Goal: Transaction & Acquisition: Purchase product/service

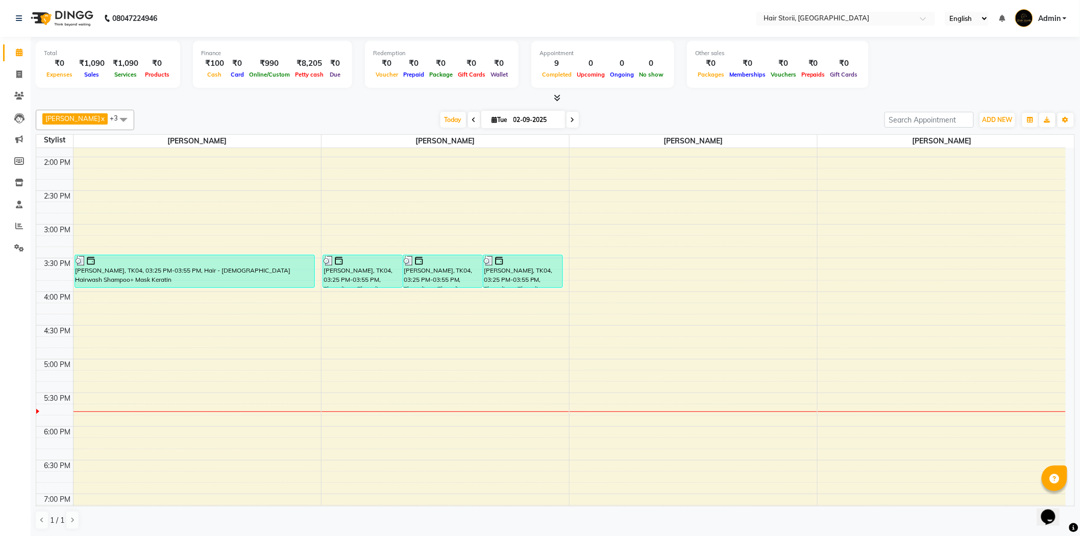
scroll to position [396, 0]
click at [563, 389] on div "8:00 AM 8:30 AM 9:00 AM 9:30 AM 10:00 AM 10:30 AM 11:00 AM 11:30 AM 12:00 PM 12…" at bounding box center [550, 289] width 1029 height 1077
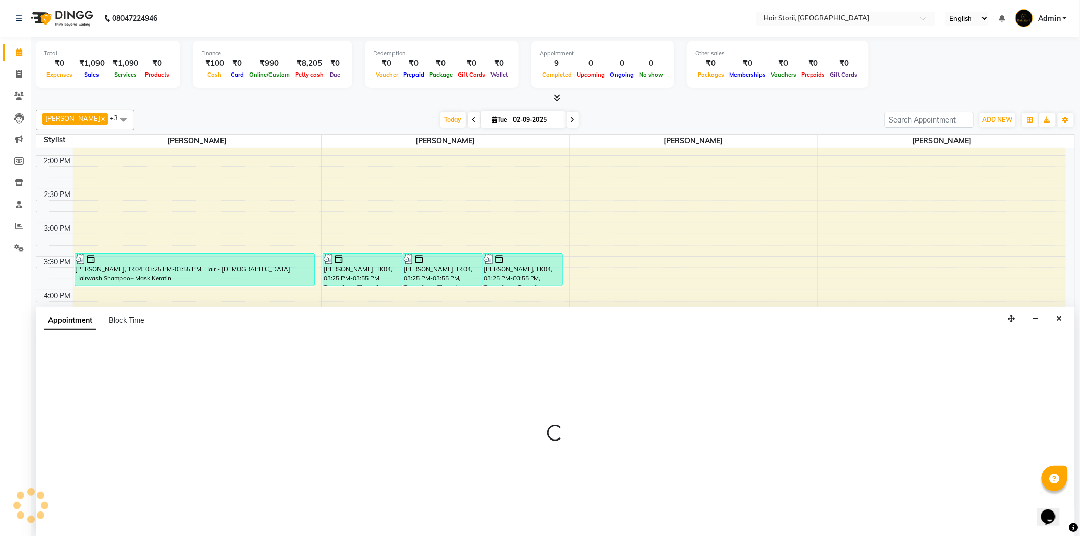
scroll to position [1, 0]
select select "51423"
select select "1035"
select select "tentative"
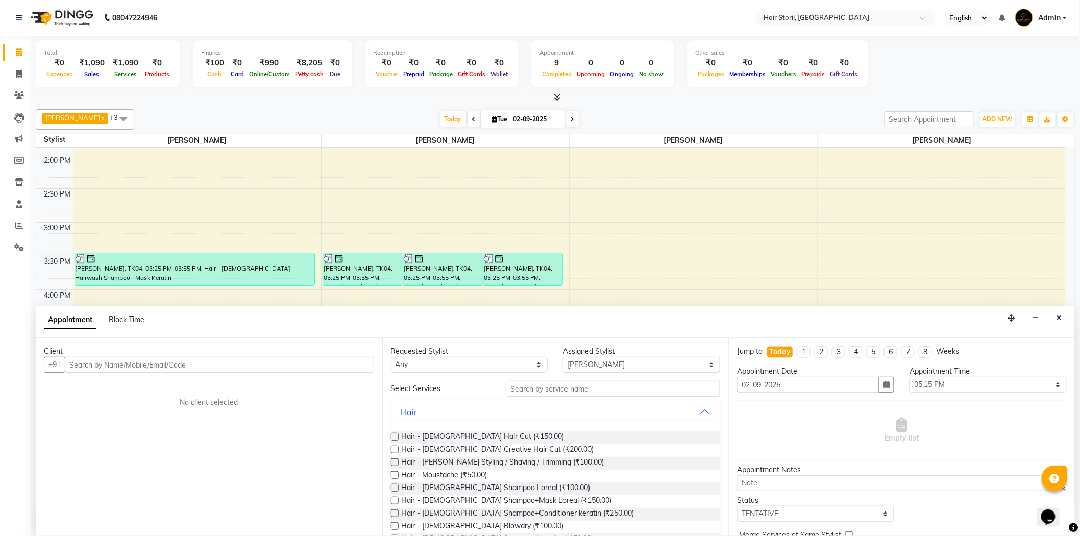
click at [394, 435] on label at bounding box center [395, 437] width 8 height 8
click at [394, 435] on input "checkbox" at bounding box center [394, 437] width 7 height 7
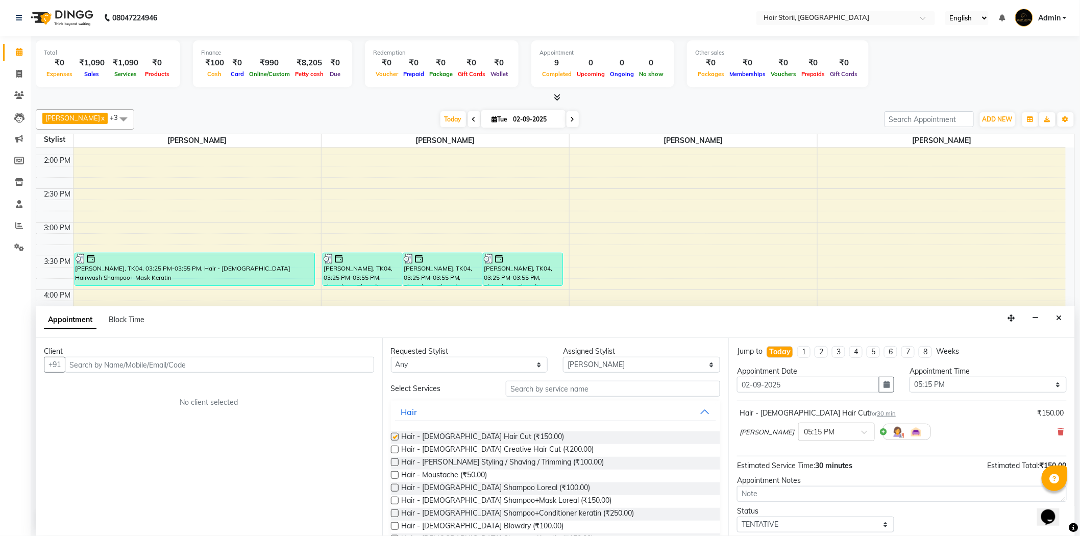
checkbox input "false"
click at [393, 462] on label at bounding box center [395, 462] width 8 height 8
click at [393, 462] on input "checkbox" at bounding box center [394, 463] width 7 height 7
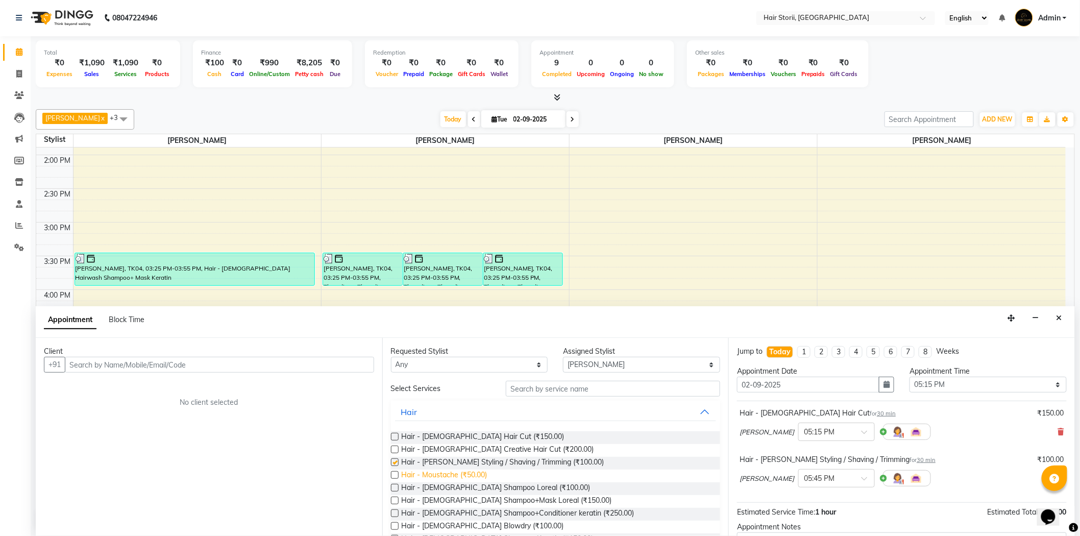
checkbox input "false"
drag, startPoint x: 394, startPoint y: 488, endPoint x: 742, endPoint y: 493, distance: 347.5
click at [396, 487] on label at bounding box center [395, 488] width 8 height 8
click at [396, 487] on input "checkbox" at bounding box center [394, 488] width 7 height 7
checkbox input "false"
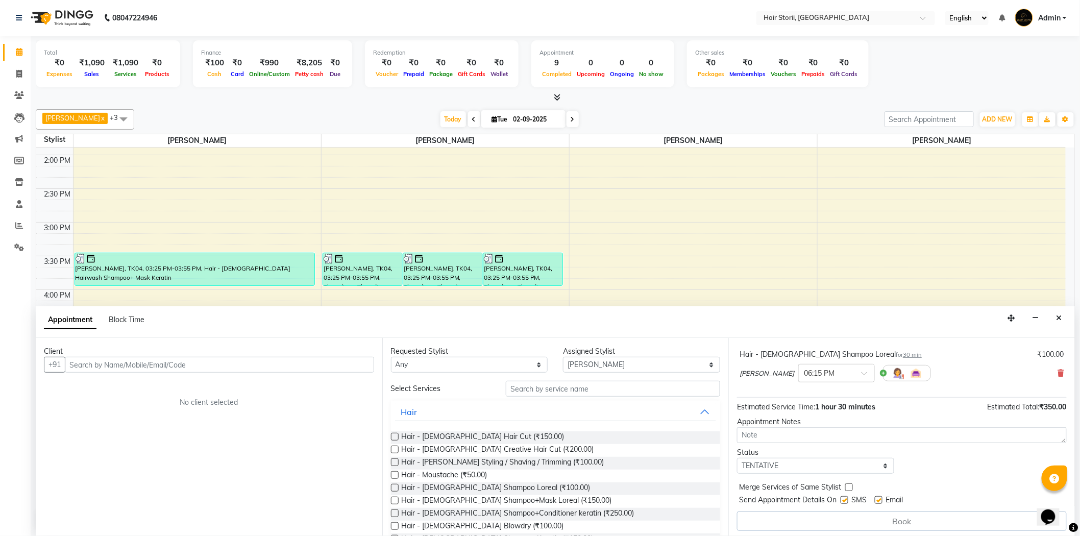
scroll to position [155, 0]
drag, startPoint x: 879, startPoint y: 495, endPoint x: 854, endPoint y: 504, distance: 26.0
click at [874, 497] on div "Send Appointment Details On SMS Email" at bounding box center [903, 497] width 328 height 13
click at [845, 496] on label at bounding box center [844, 497] width 8 height 8
click at [845, 496] on input "checkbox" at bounding box center [843, 497] width 7 height 7
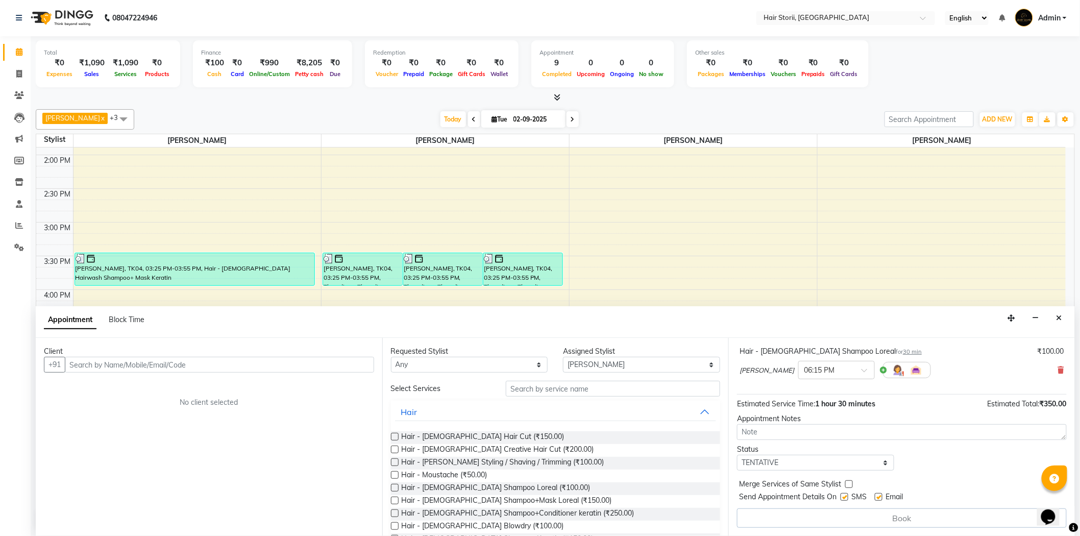
checkbox input "false"
click at [881, 498] on label at bounding box center [879, 497] width 8 height 8
click at [881, 498] on input "checkbox" at bounding box center [878, 497] width 7 height 7
checkbox input "false"
click at [184, 363] on input "text" at bounding box center [219, 365] width 309 height 16
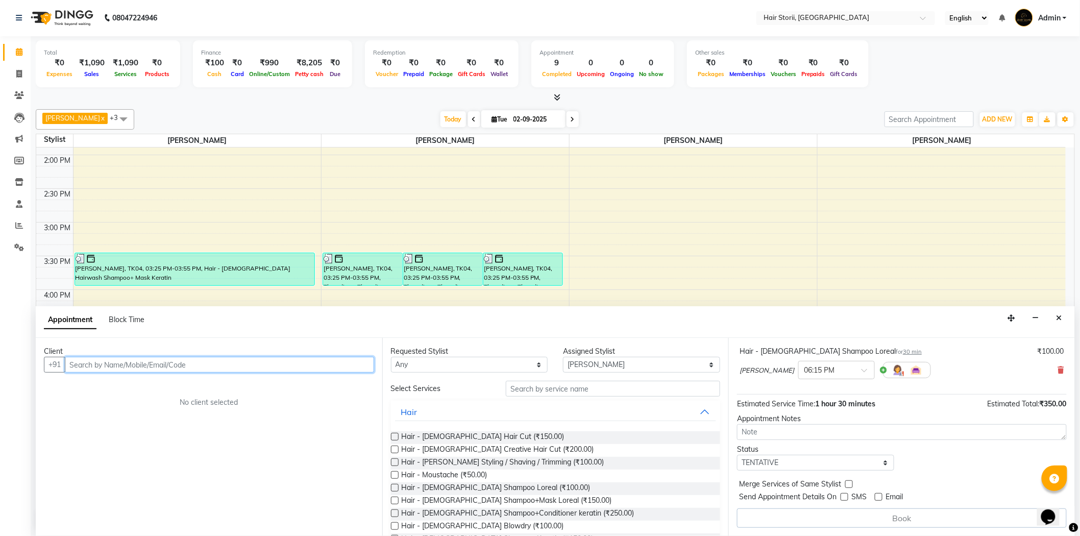
click at [189, 369] on input "text" at bounding box center [219, 365] width 309 height 16
click at [296, 362] on input "text" at bounding box center [219, 365] width 309 height 16
type input "admi"
click at [734, 240] on div "8:00 AM 8:30 AM 9:00 AM 9:30 AM 10:00 AM 10:30 AM 11:00 AM 11:30 AM 12:00 PM 12…" at bounding box center [550, 289] width 1029 height 1077
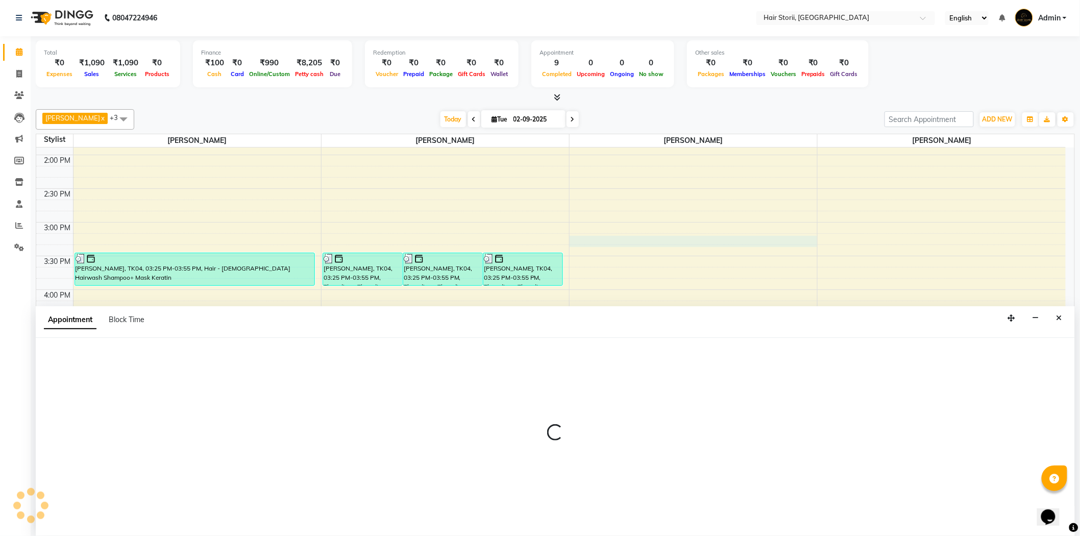
select select "51424"
select select "915"
select select "tentative"
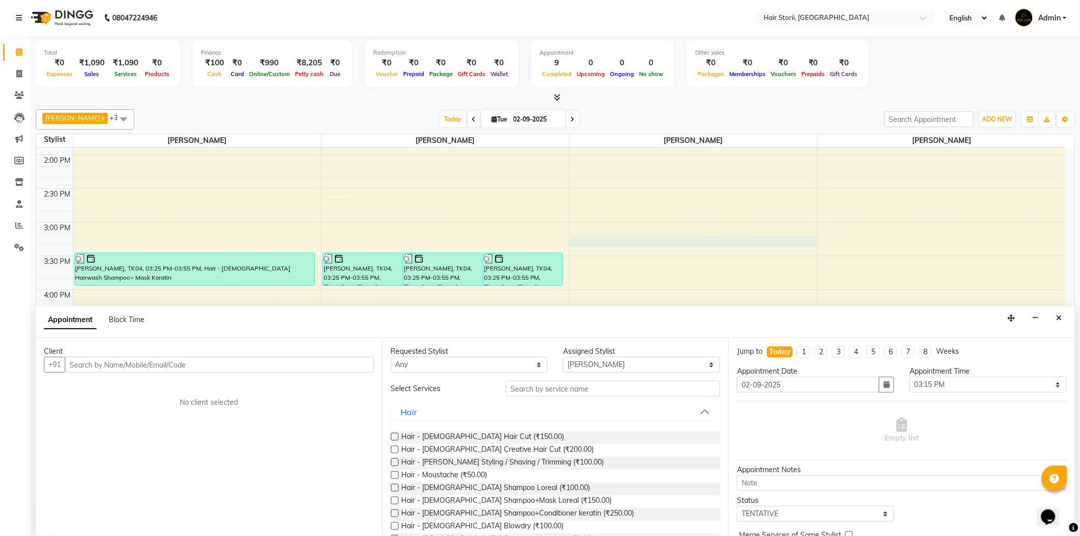
click at [243, 365] on input "text" at bounding box center [219, 365] width 309 height 16
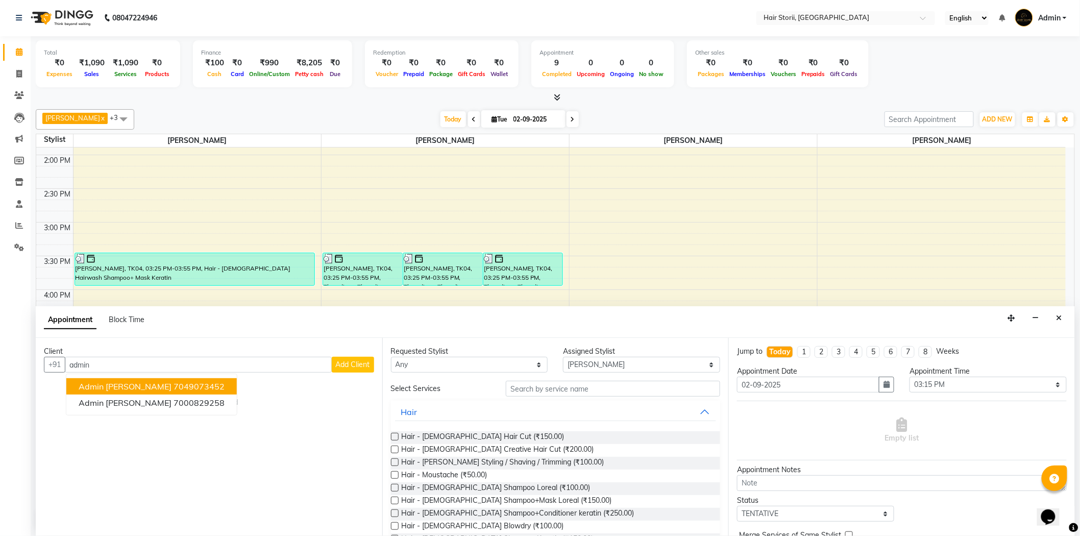
click at [173, 386] on ngb-highlight "7049073452" at bounding box center [198, 386] width 51 height 10
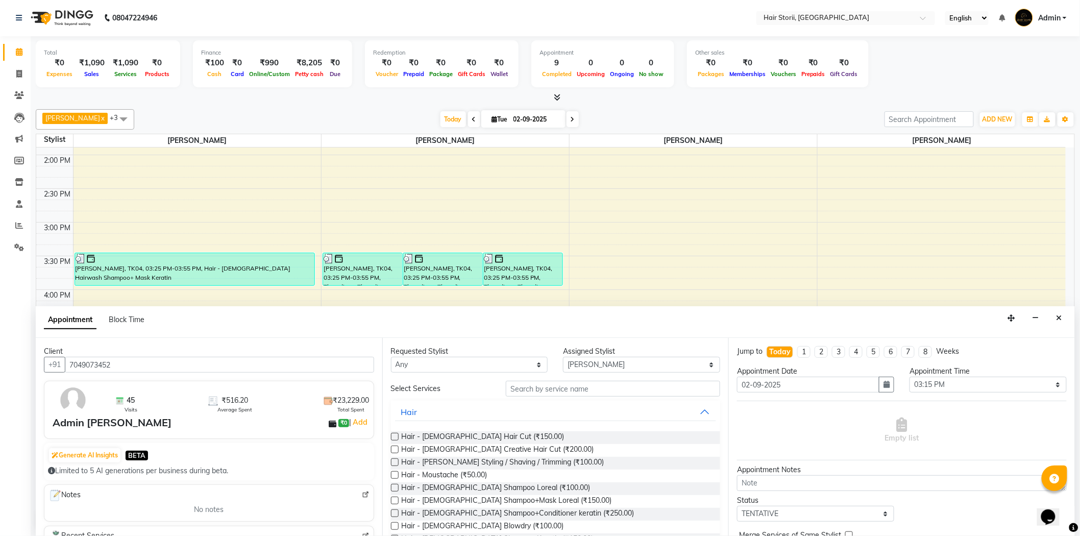
type input "7049073452"
click at [395, 435] on label at bounding box center [395, 437] width 8 height 8
click at [395, 435] on input "checkbox" at bounding box center [394, 437] width 7 height 7
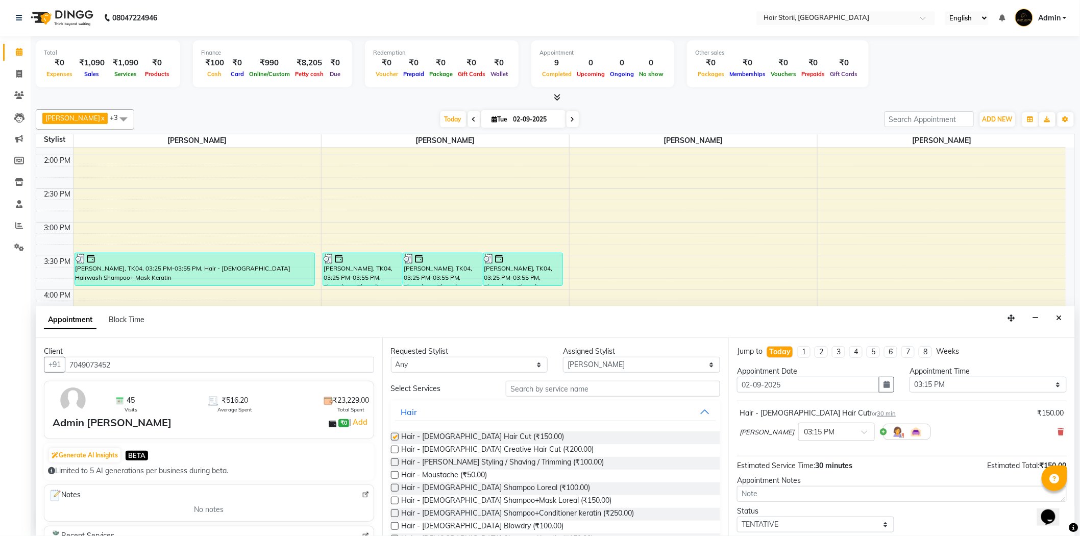
checkbox input "false"
click at [394, 460] on label at bounding box center [395, 462] width 8 height 8
click at [394, 460] on input "checkbox" at bounding box center [394, 463] width 7 height 7
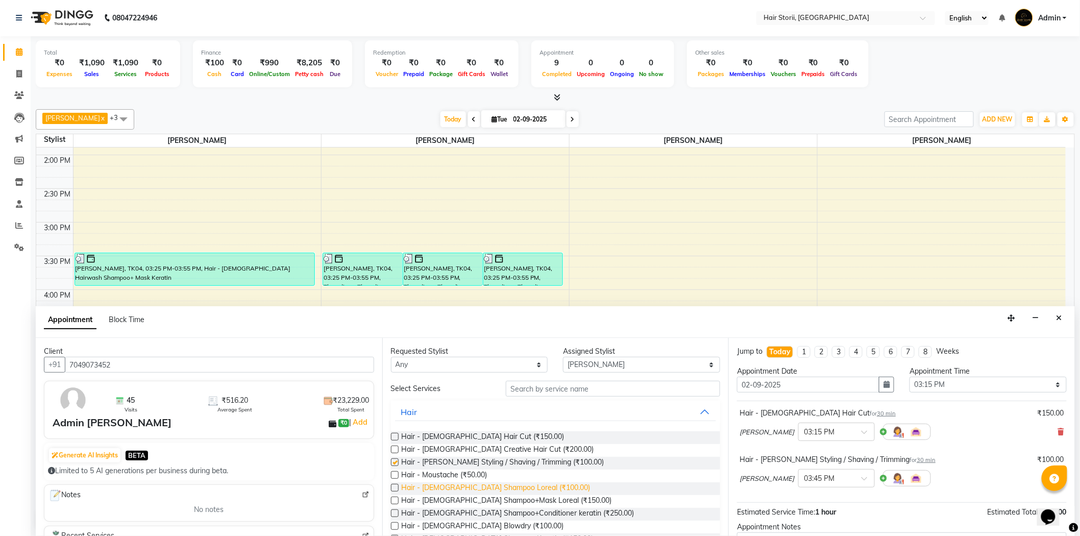
checkbox input "false"
click at [393, 488] on label at bounding box center [395, 488] width 8 height 8
click at [393, 488] on input "checkbox" at bounding box center [394, 488] width 7 height 7
checkbox input "false"
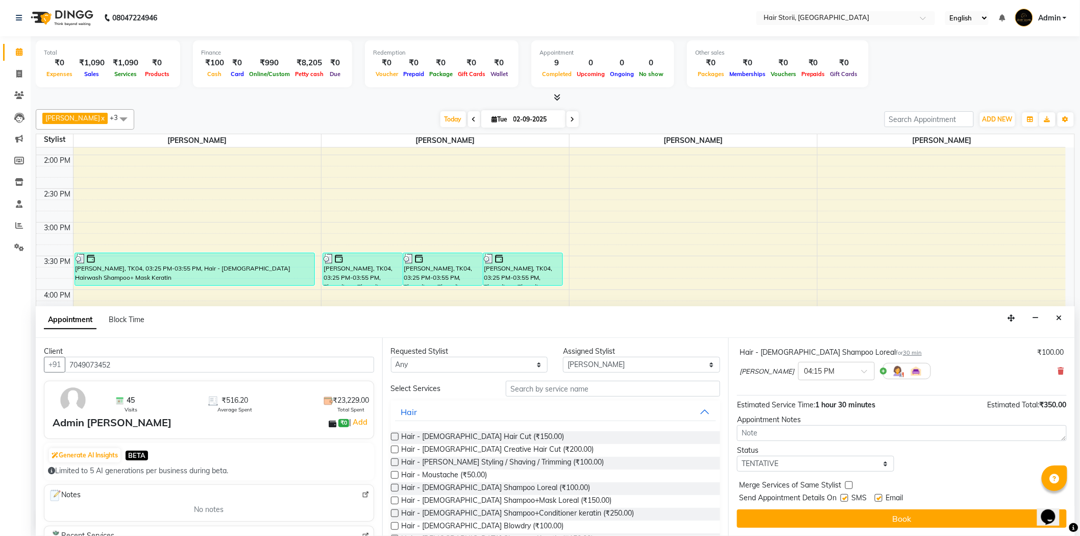
drag, startPoint x: 880, startPoint y: 497, endPoint x: 850, endPoint y: 502, distance: 30.0
click at [878, 497] on label at bounding box center [879, 498] width 8 height 8
click at [878, 497] on input "checkbox" at bounding box center [878, 498] width 7 height 7
checkbox input "false"
click at [846, 497] on label at bounding box center [844, 498] width 8 height 8
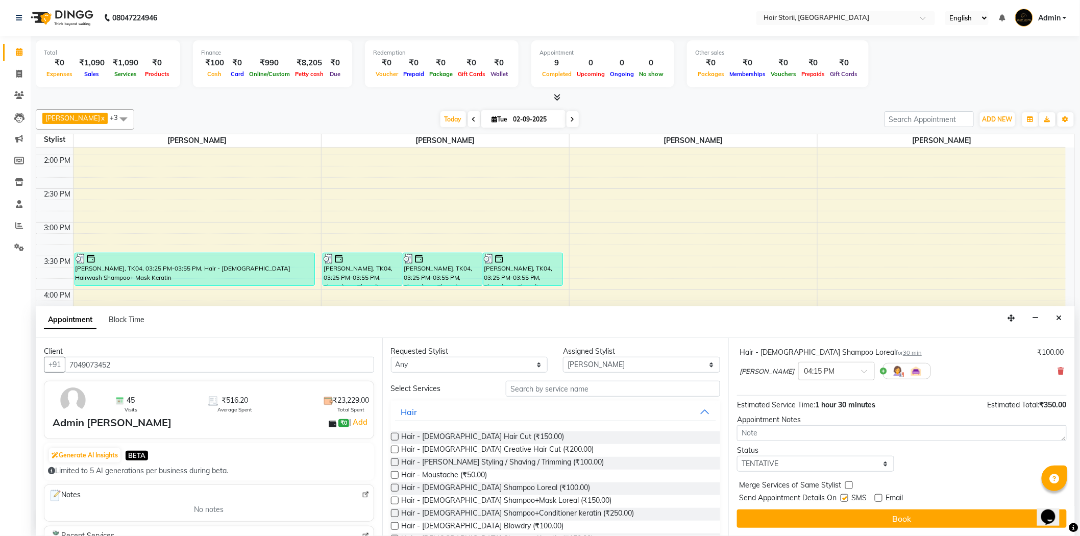
click at [846, 497] on input "checkbox" at bounding box center [843, 498] width 7 height 7
checkbox input "false"
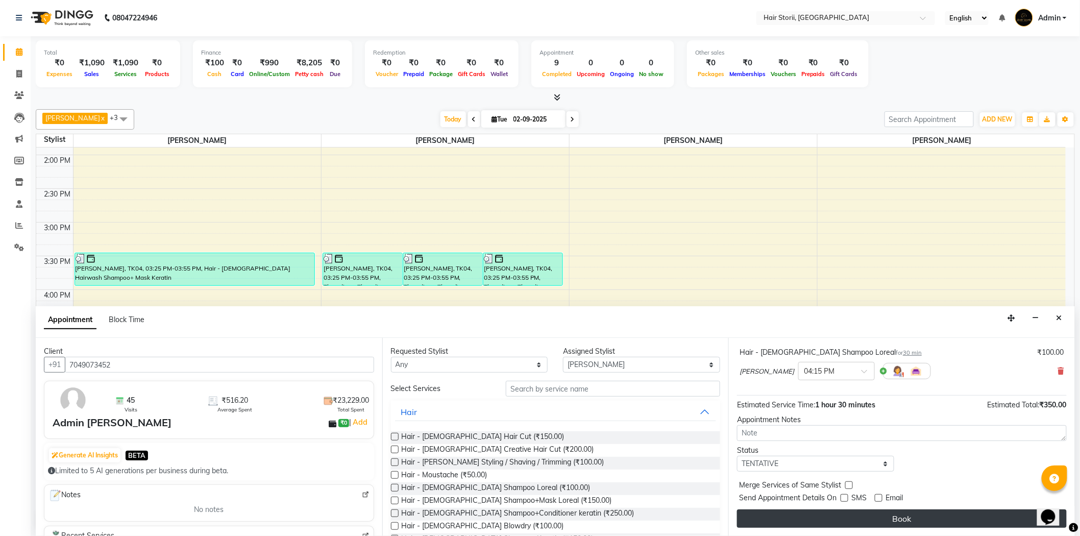
click at [824, 525] on button "Book" at bounding box center [902, 518] width 330 height 18
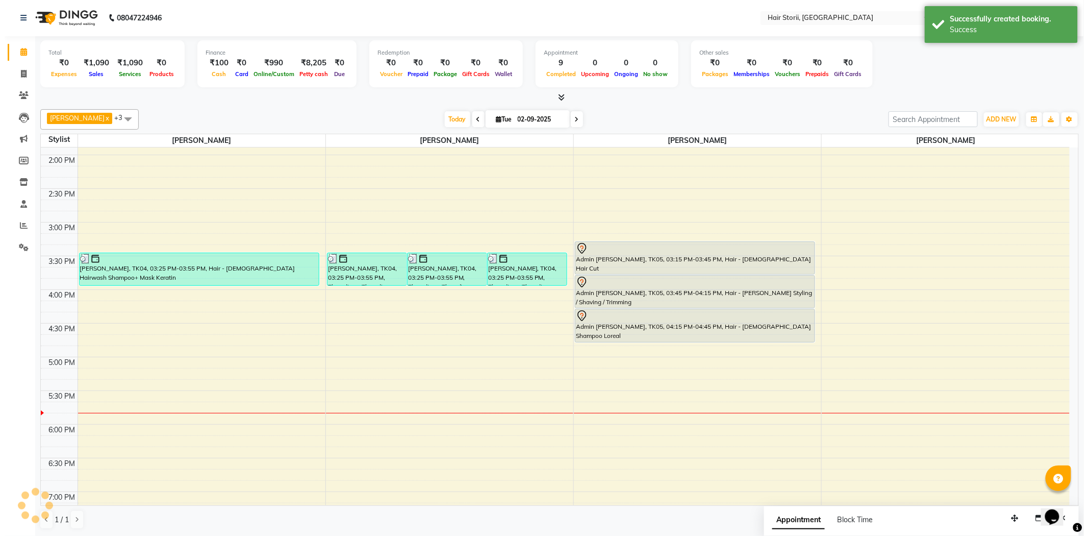
scroll to position [0, 0]
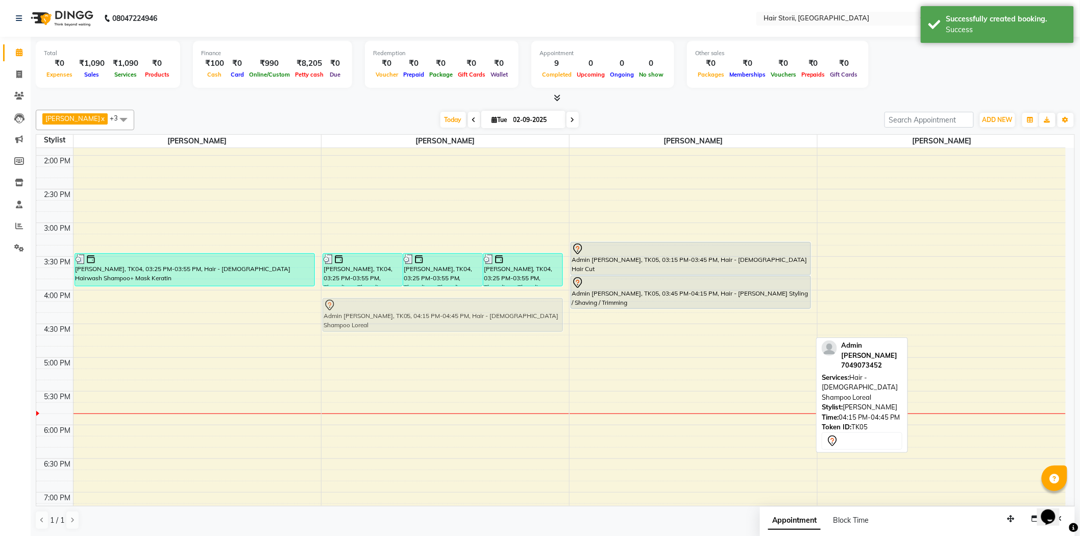
drag, startPoint x: 636, startPoint y: 326, endPoint x: 421, endPoint y: 317, distance: 214.5
click at [421, 317] on tr "sharad, TK03, 12:00 PM-12:30 PM, Hair - [DEMOGRAPHIC_DATA] Shampoo Loreal [PERS…" at bounding box center [550, 289] width 1029 height 1077
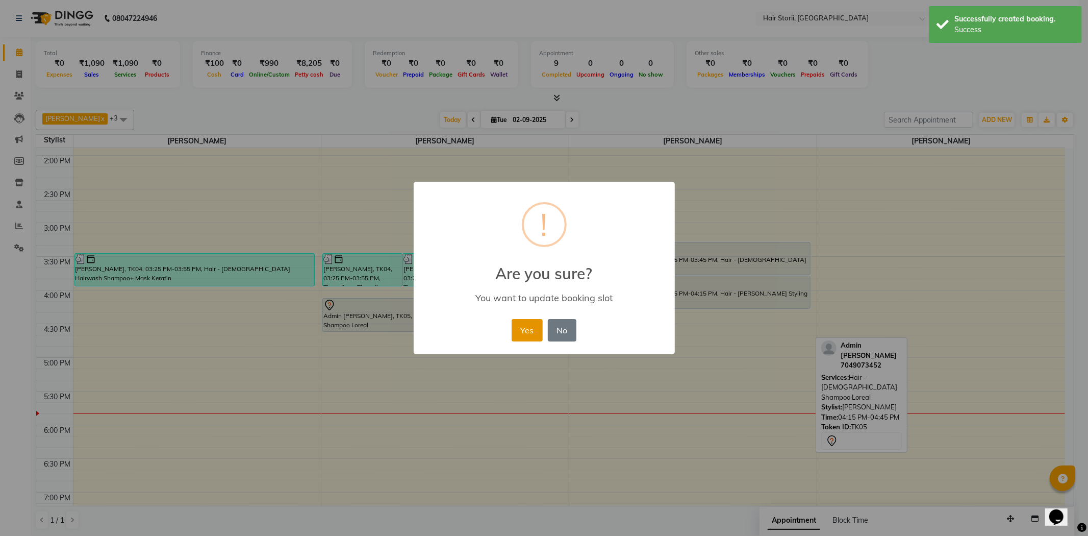
click at [533, 328] on button "Yes" at bounding box center [527, 330] width 31 height 22
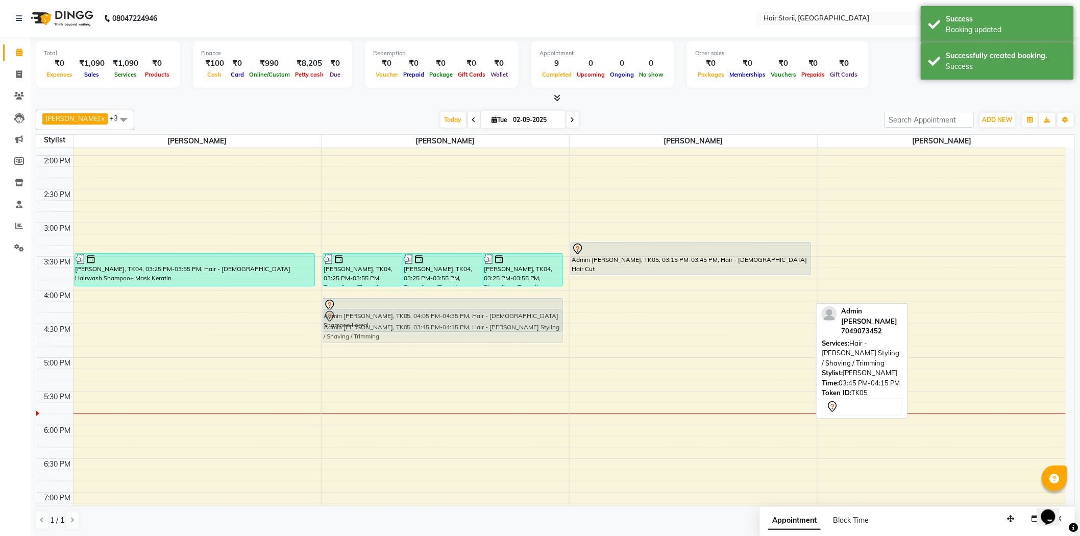
drag, startPoint x: 657, startPoint y: 305, endPoint x: 420, endPoint y: 349, distance: 241.3
click at [420, 349] on tr "sharad, TK03, 12:00 PM-12:30 PM, Hair - [DEMOGRAPHIC_DATA] Shampoo Loreal [PERS…" at bounding box center [550, 289] width 1029 height 1077
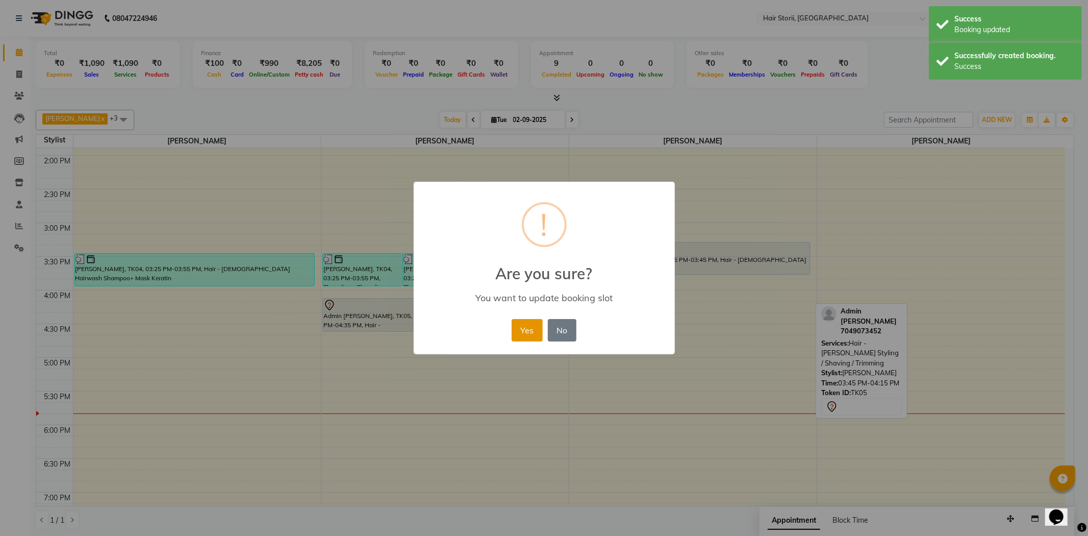
click at [533, 334] on button "Yes" at bounding box center [527, 330] width 31 height 22
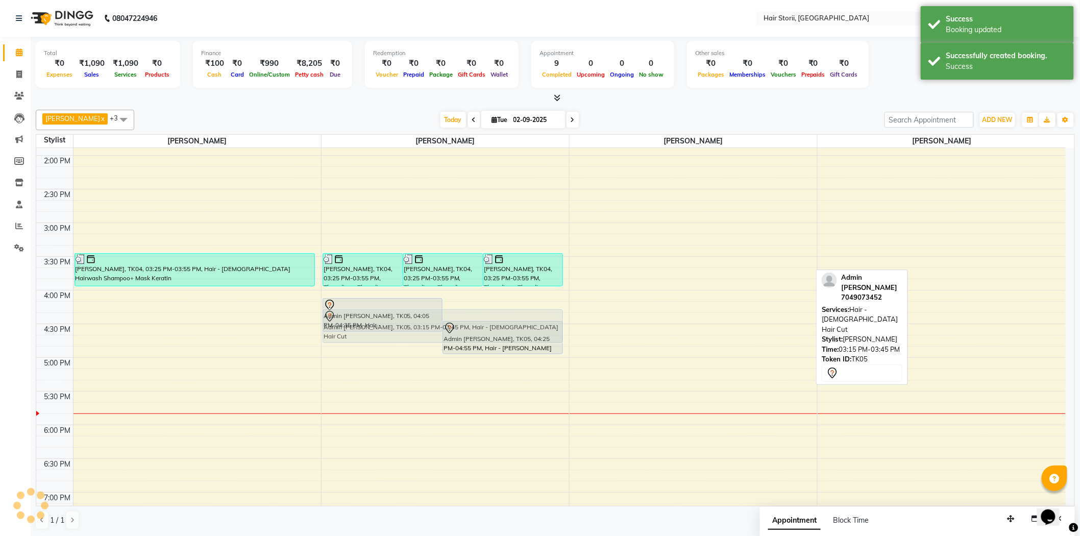
drag, startPoint x: 613, startPoint y: 263, endPoint x: 398, endPoint y: 330, distance: 225.5
click at [398, 330] on tr "sharad, TK03, 12:00 PM-12:30 PM, Hair - [DEMOGRAPHIC_DATA] Shampoo Loreal [PERS…" at bounding box center [550, 289] width 1029 height 1077
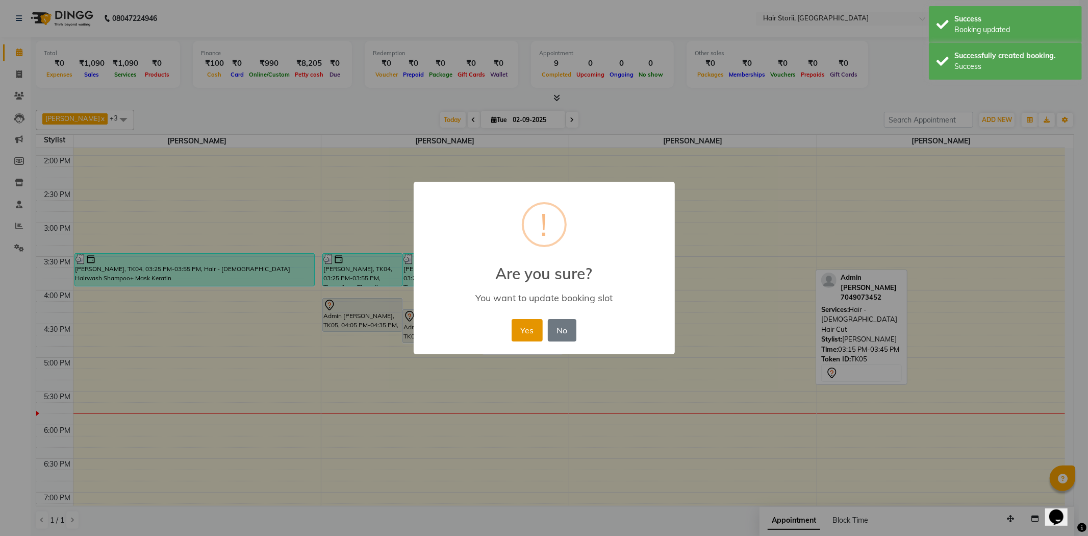
click at [528, 327] on button "Yes" at bounding box center [527, 330] width 31 height 22
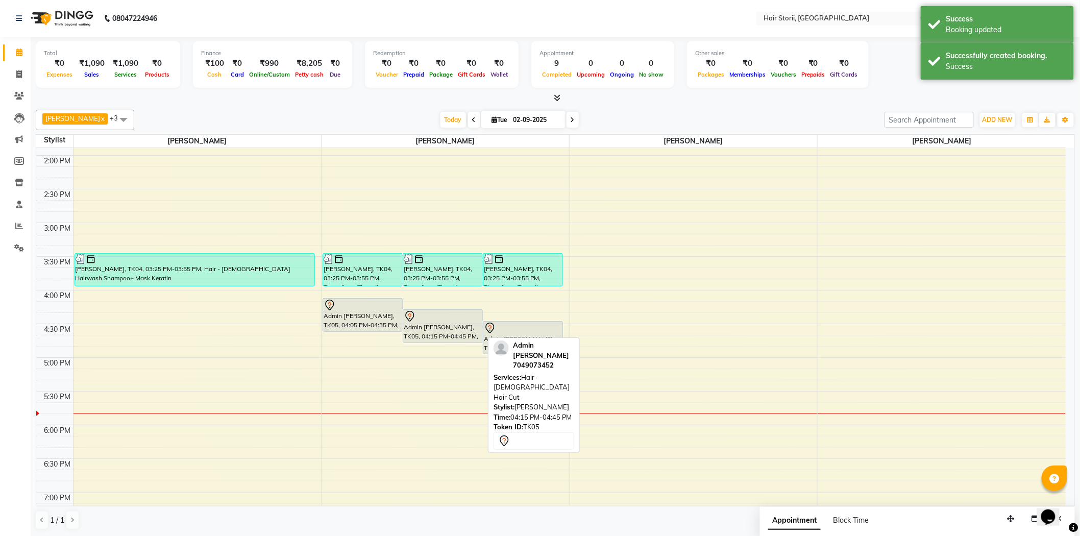
click at [426, 326] on div "Admin [PERSON_NAME], TK05, 04:15 PM-04:45 PM, Hair - [DEMOGRAPHIC_DATA] Hair Cut" at bounding box center [442, 326] width 79 height 33
select select "7"
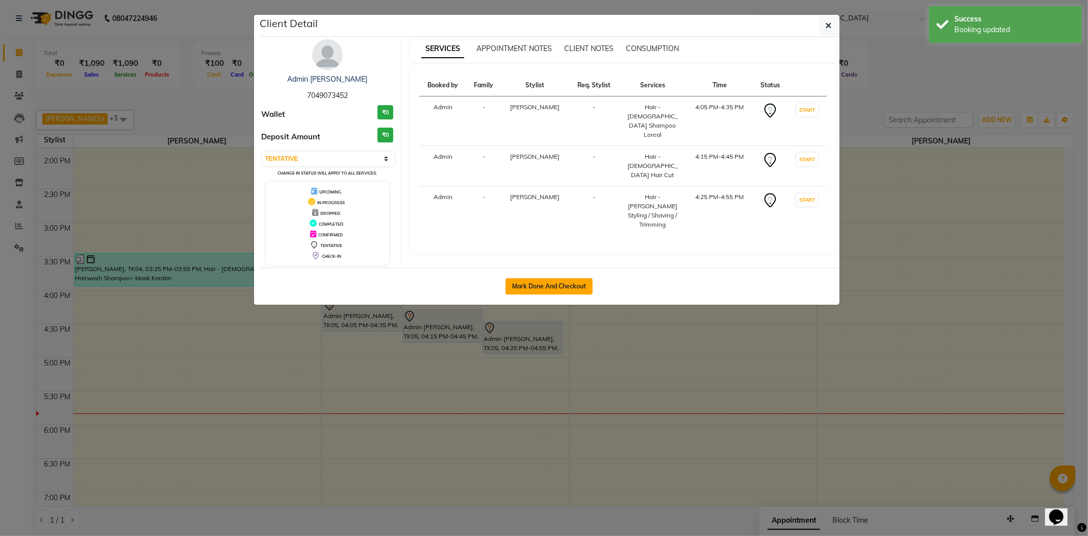
click at [548, 282] on button "Mark Done And Checkout" at bounding box center [549, 286] width 87 height 16
select select "6638"
select select "service"
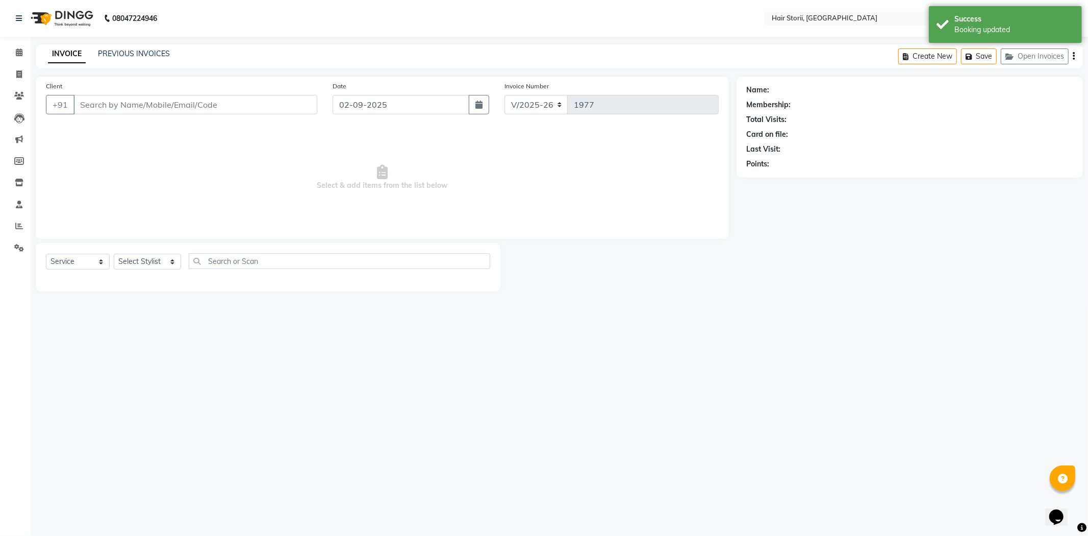
type input "7049073452"
select select "51423"
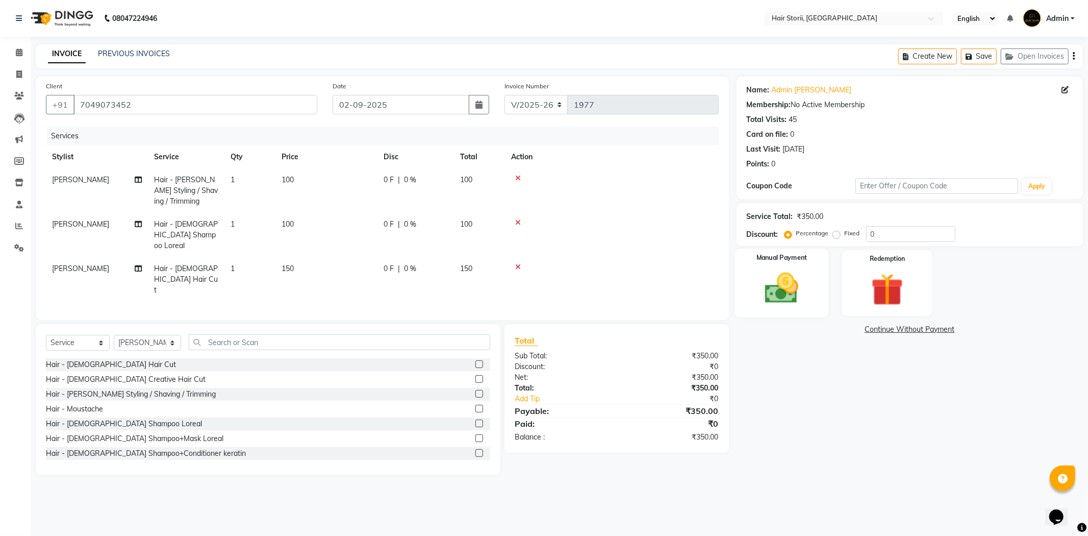
click at [771, 272] on img at bounding box center [782, 288] width 55 height 39
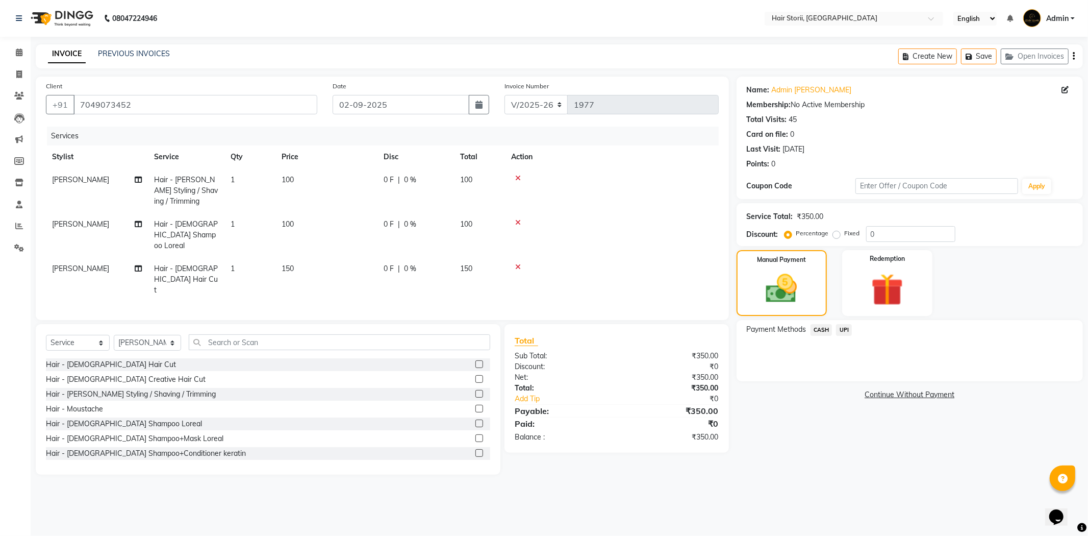
click at [848, 328] on span "UPI" at bounding box center [844, 330] width 16 height 12
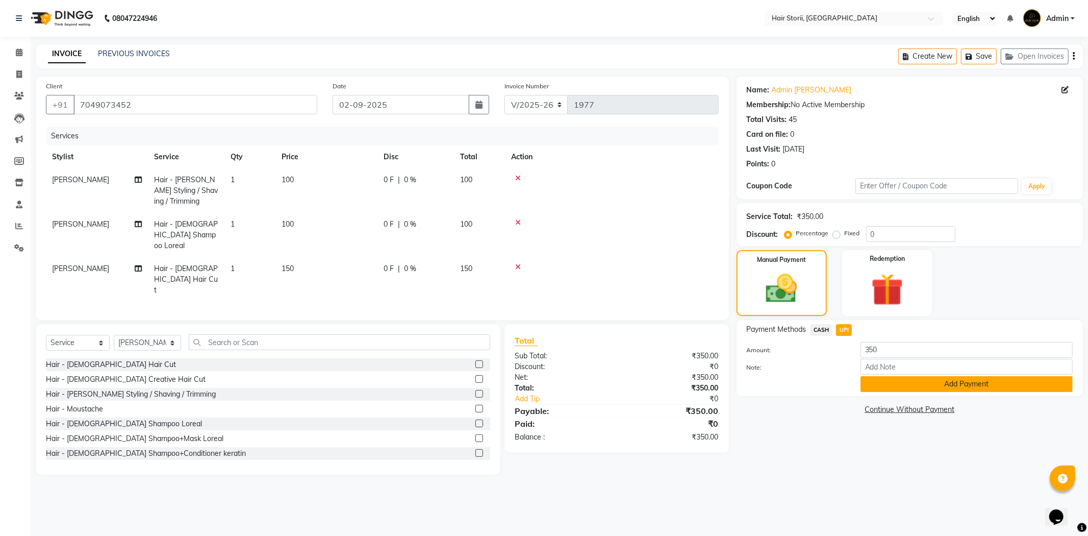
click at [875, 383] on button "Add Payment" at bounding box center [967, 384] width 212 height 16
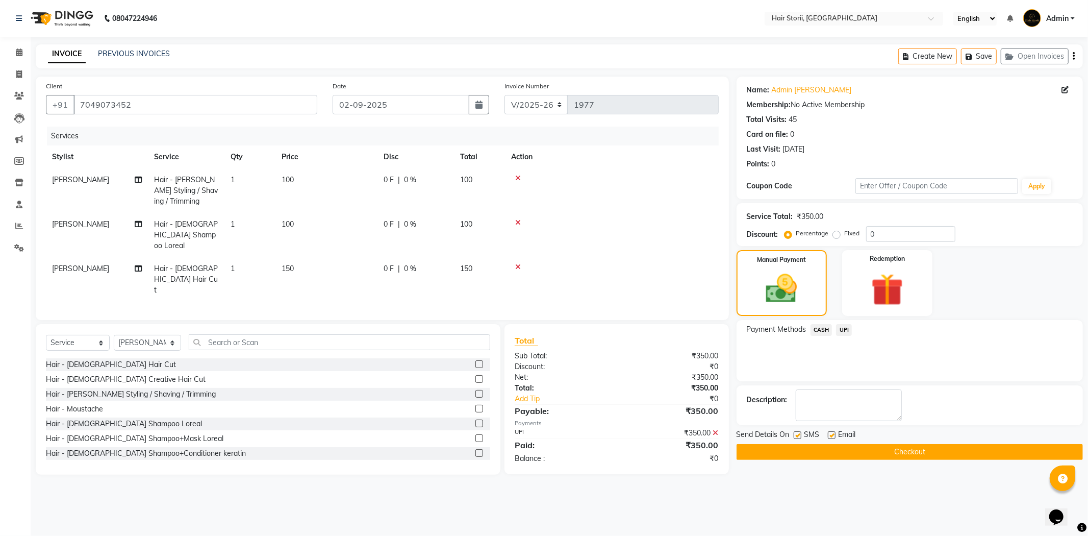
click at [833, 434] on label at bounding box center [832, 435] width 8 height 8
click at [833, 434] on input "checkbox" at bounding box center [831, 435] width 7 height 7
checkbox input "false"
click at [798, 436] on label at bounding box center [798, 435] width 8 height 8
click at [798, 436] on input "checkbox" at bounding box center [797, 435] width 7 height 7
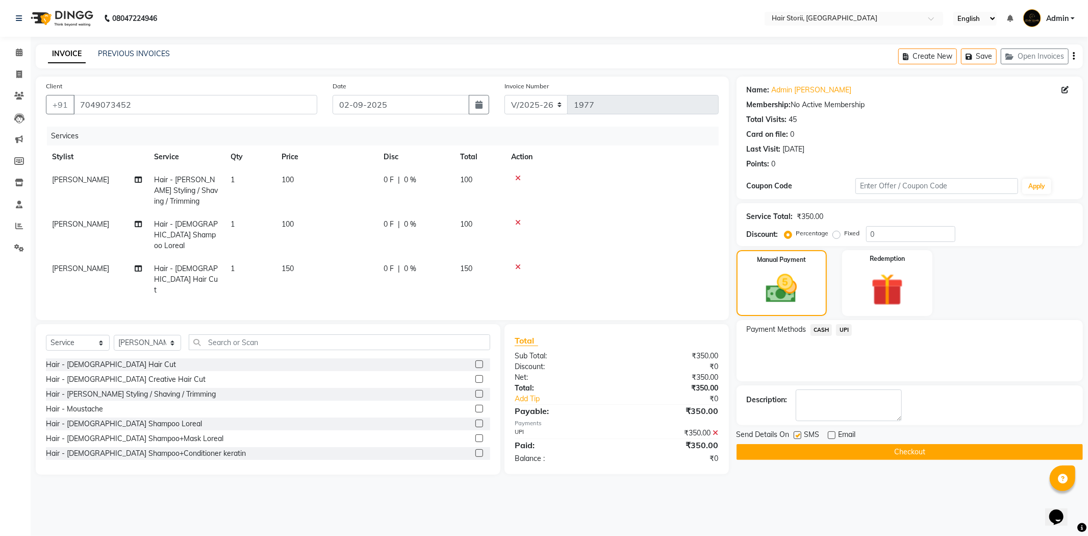
checkbox input "false"
click at [795, 448] on button "Checkout" at bounding box center [910, 452] width 346 height 16
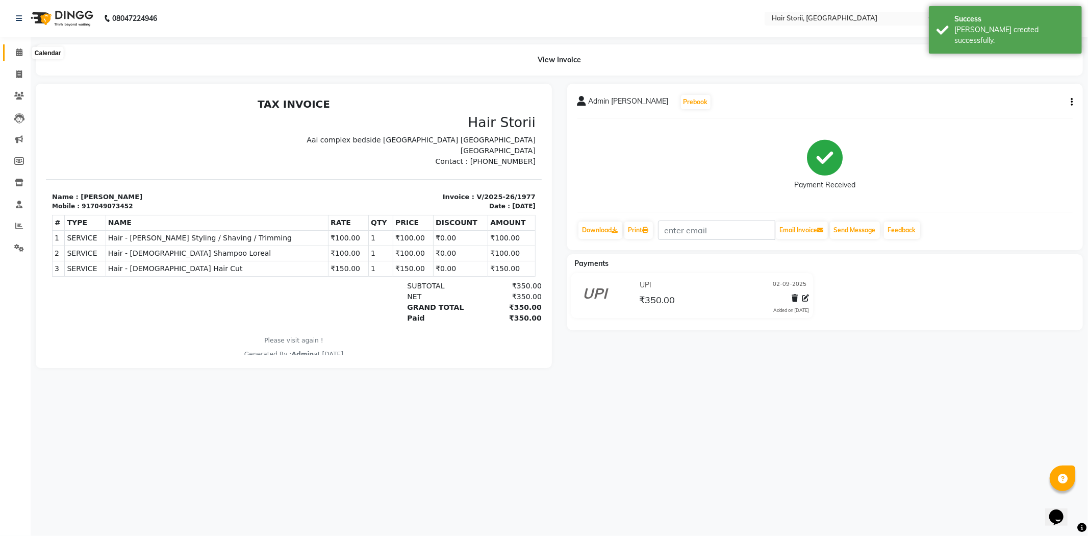
click at [17, 55] on icon at bounding box center [19, 52] width 7 height 8
